Goal: Find specific page/section: Find specific page/section

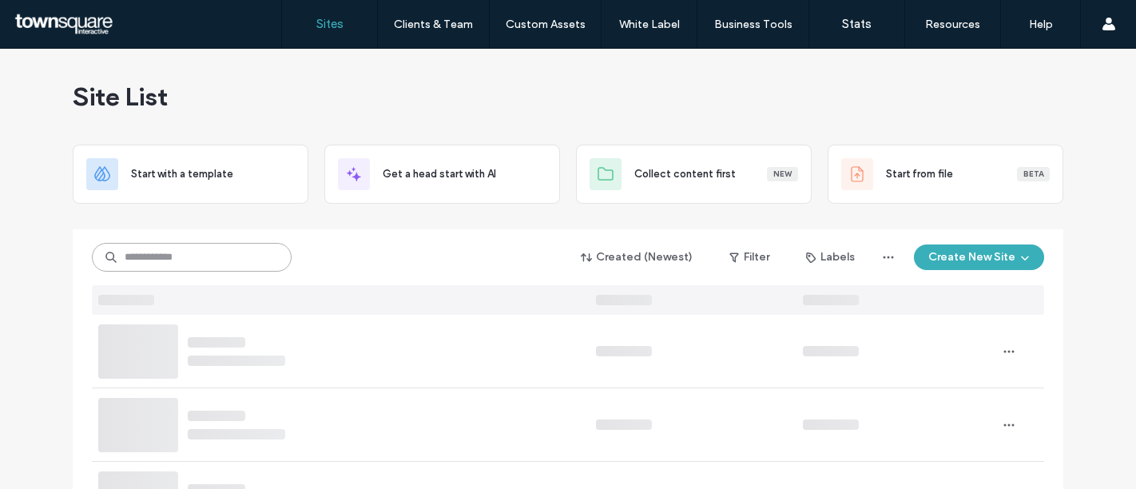
click at [165, 264] on input at bounding box center [192, 257] width 200 height 29
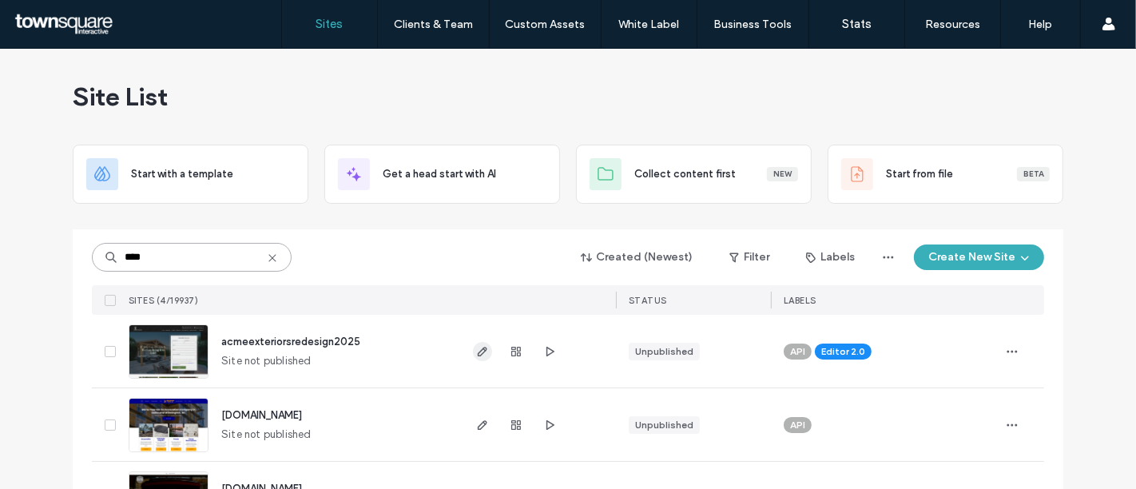
type input "****"
click at [476, 348] on icon "button" at bounding box center [482, 351] width 13 height 13
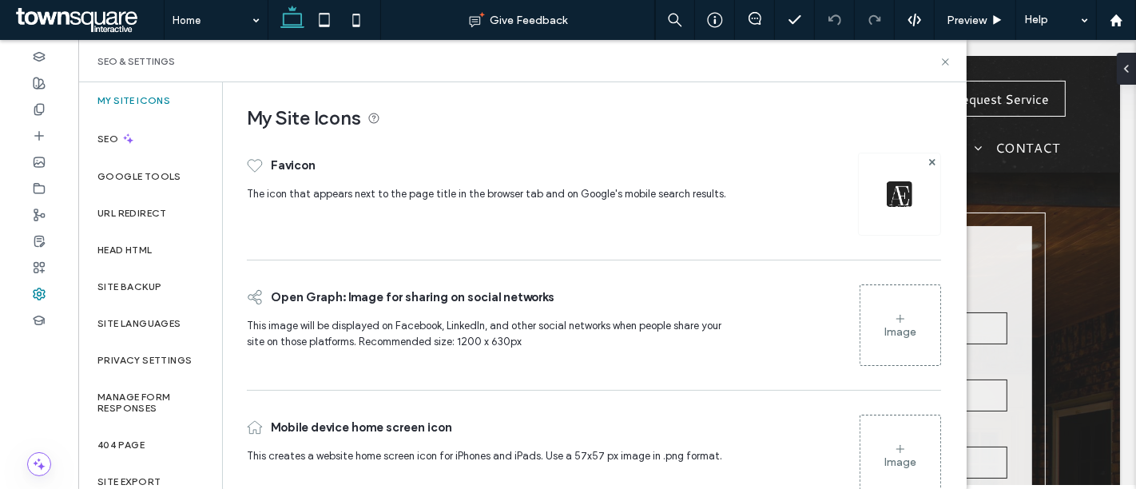
scroll to position [41, 0]
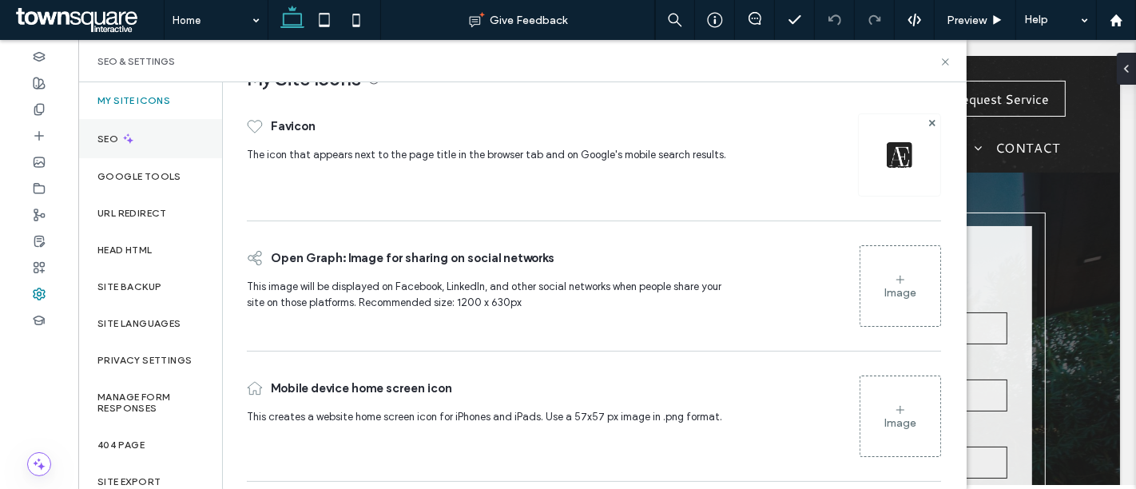
click at [132, 133] on icon at bounding box center [128, 139] width 14 height 14
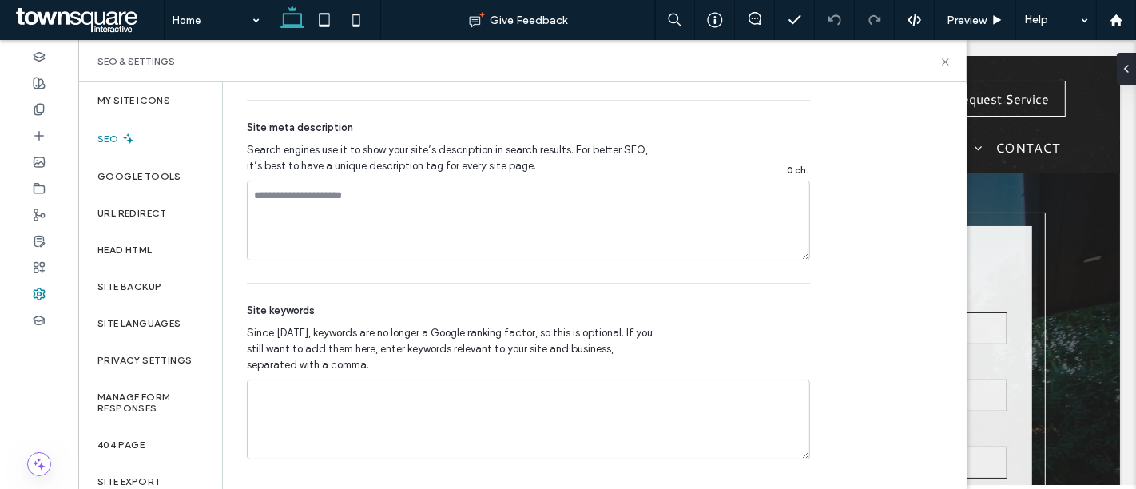
scroll to position [1088, 0]
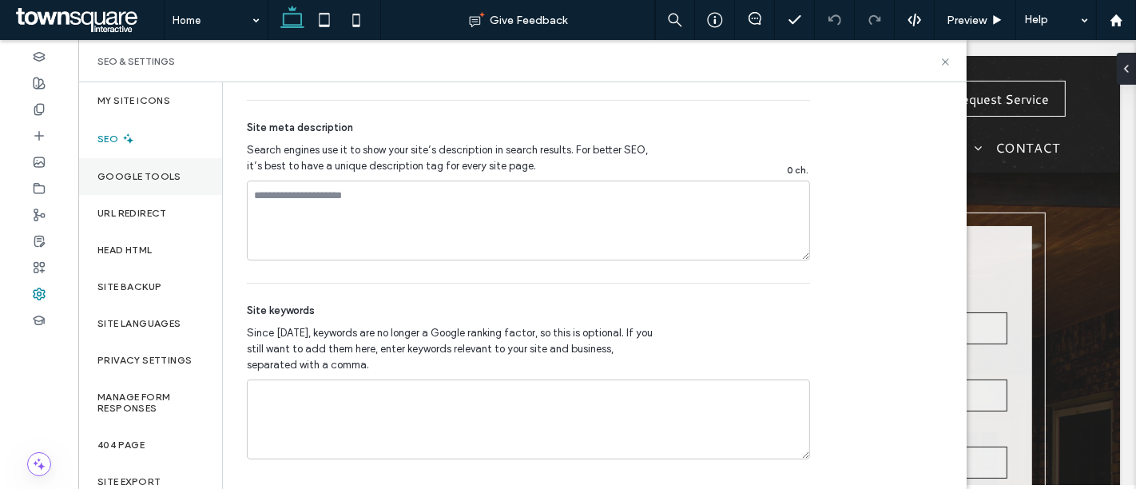
click at [161, 177] on label "Google Tools" at bounding box center [139, 176] width 84 height 11
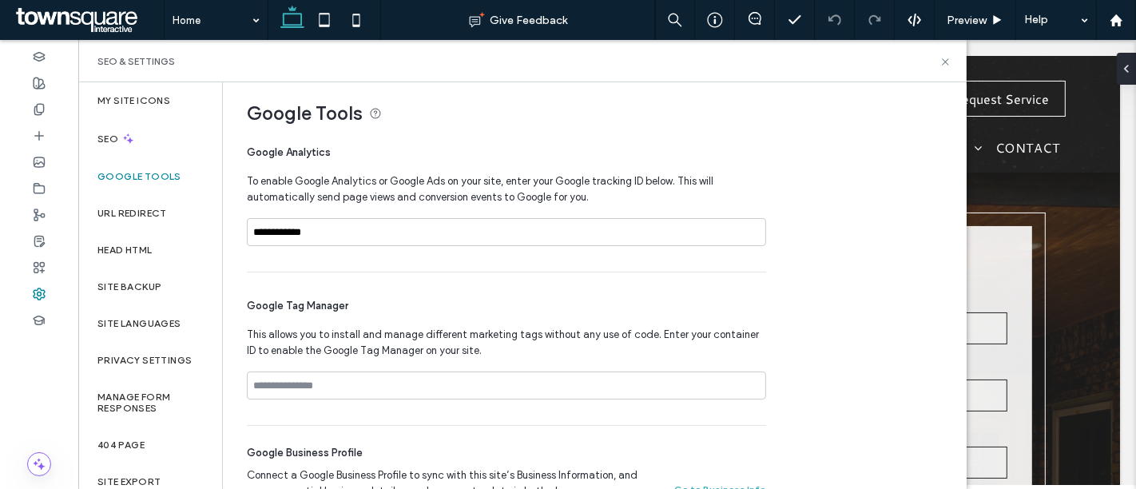
scroll to position [36, 0]
